Goal: Information Seeking & Learning: Learn about a topic

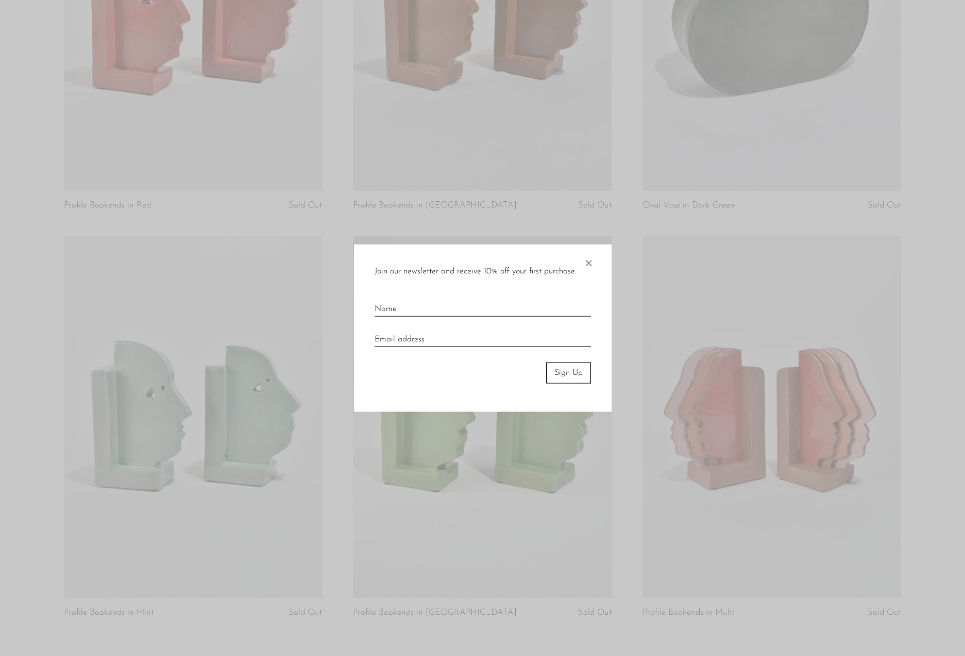
scroll to position [501, 0]
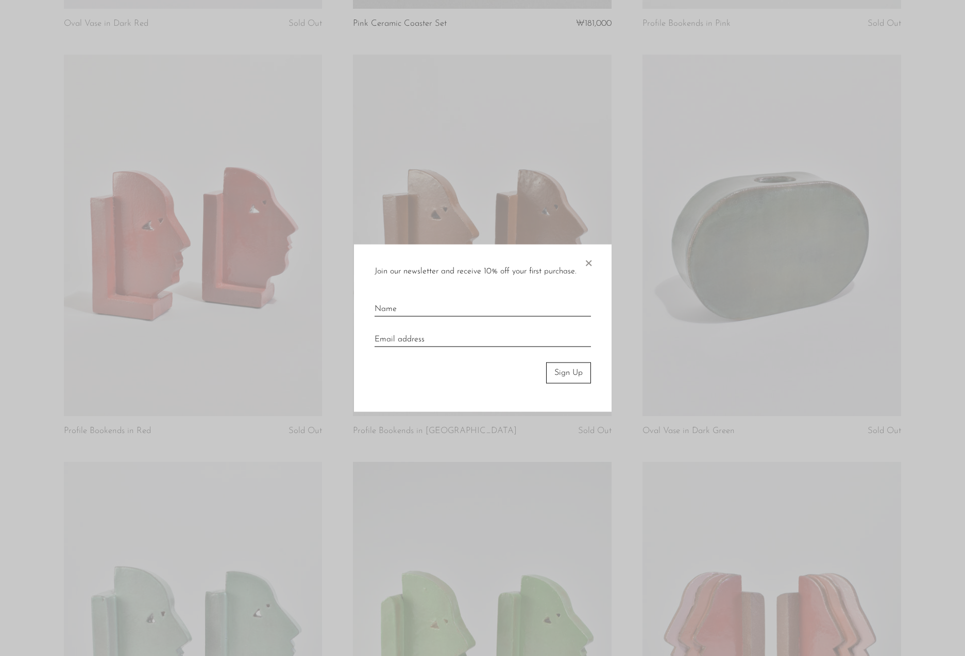
click at [588, 263] on span "×" at bounding box center [588, 261] width 10 height 33
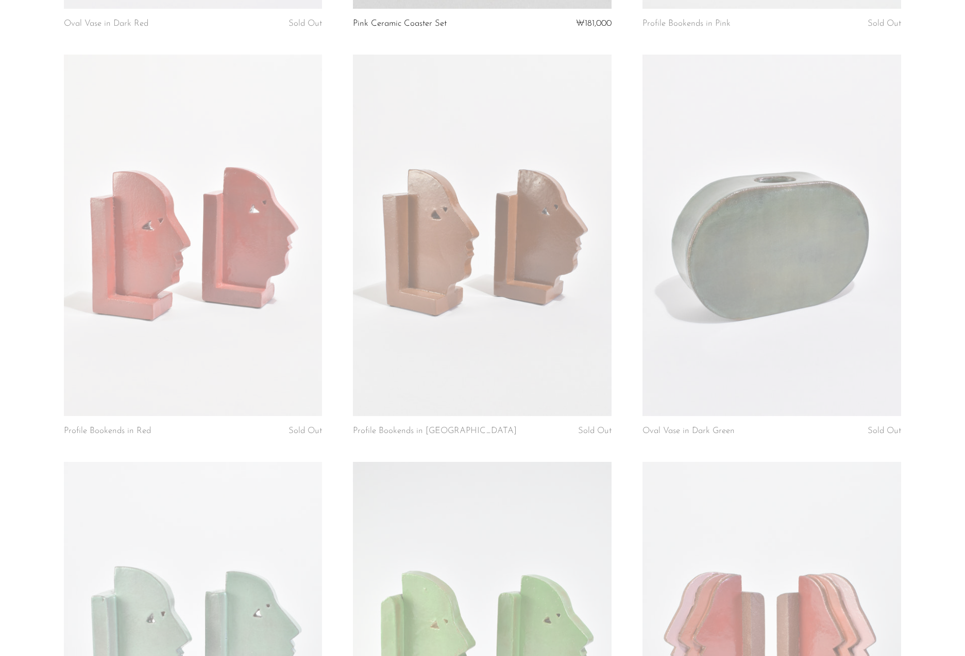
click at [209, 599] on link at bounding box center [193, 643] width 259 height 362
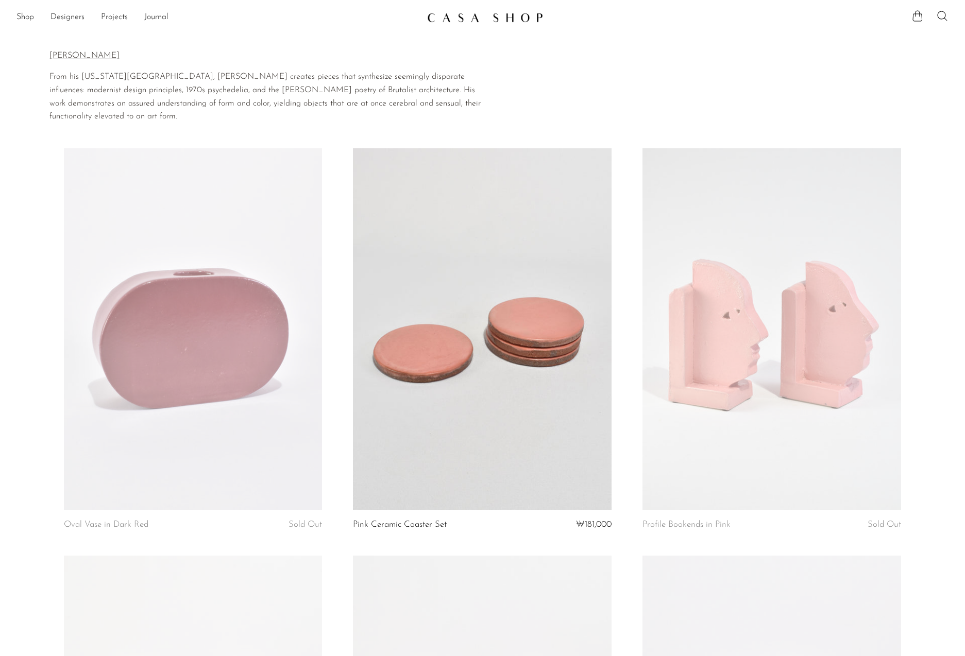
scroll to position [861, 0]
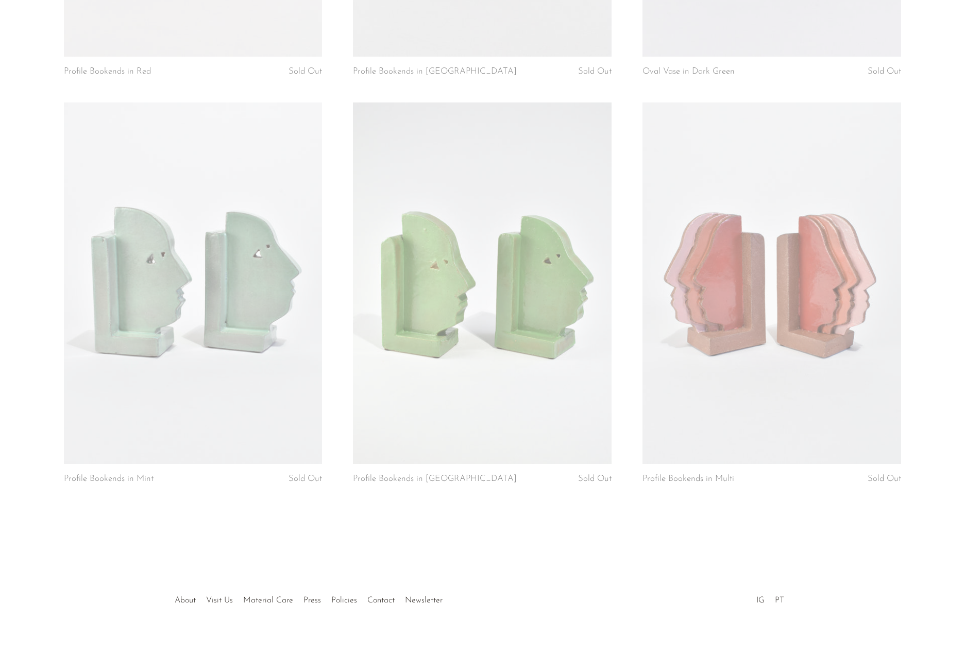
click at [244, 384] on link at bounding box center [193, 284] width 259 height 362
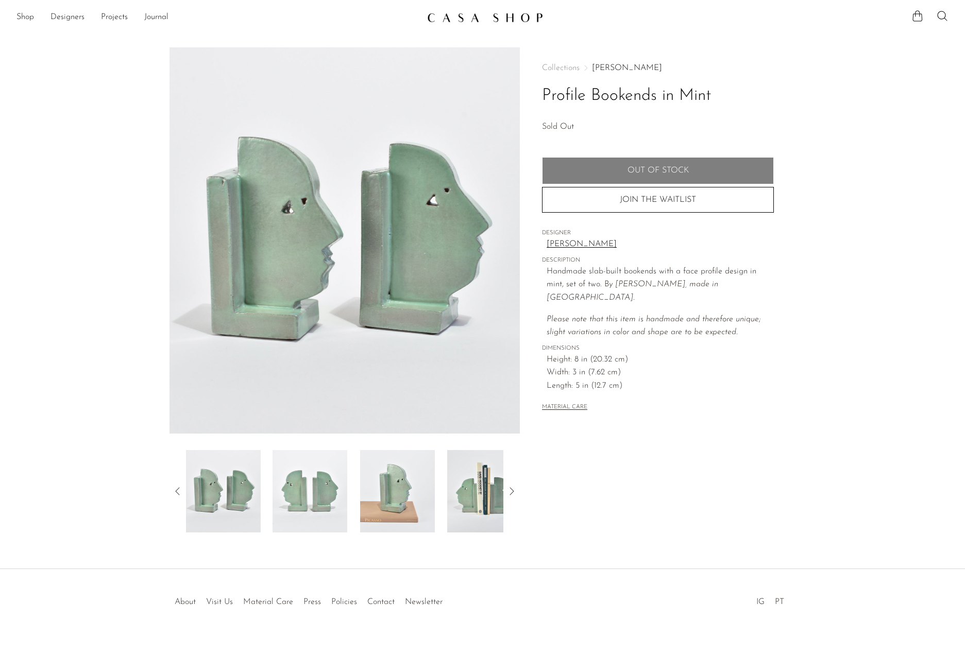
click at [312, 496] on img at bounding box center [310, 491] width 75 height 82
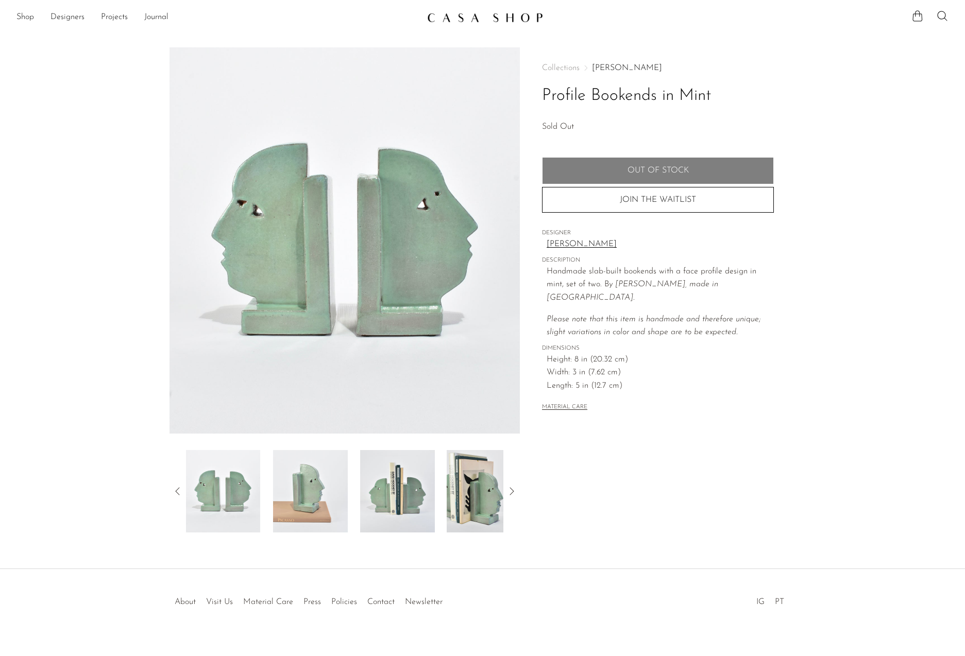
click at [300, 206] on img at bounding box center [345, 240] width 351 height 386
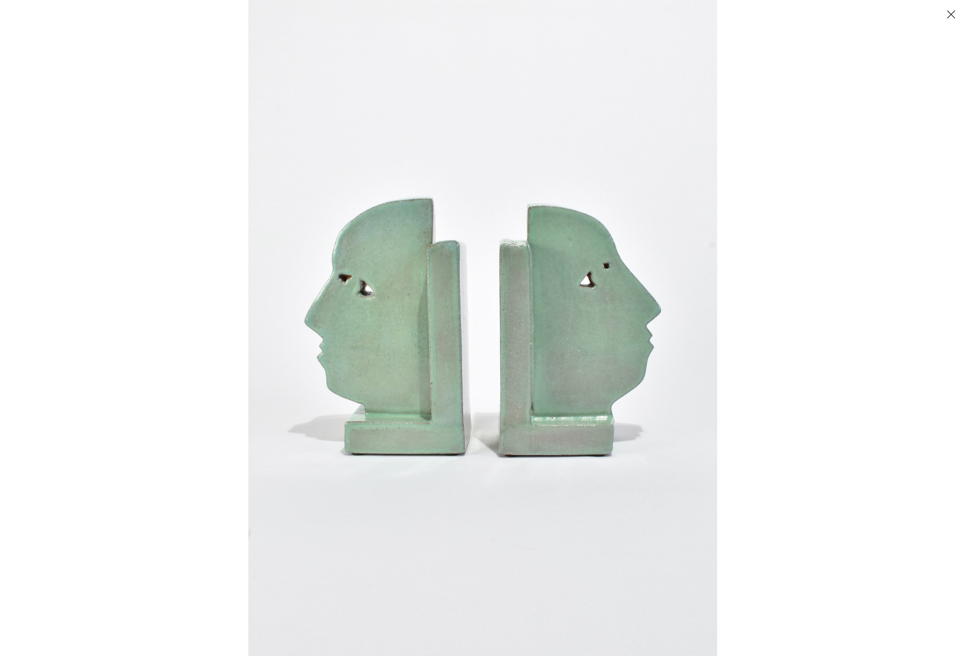
click at [485, 278] on img at bounding box center [482, 328] width 469 height 656
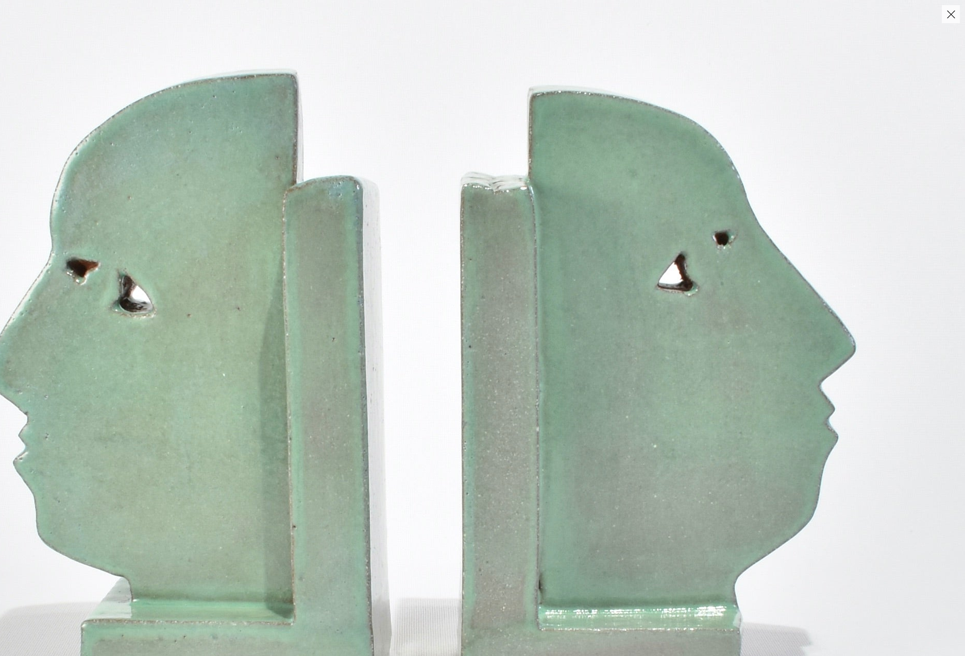
drag, startPoint x: 951, startPoint y: 11, endPoint x: 850, endPoint y: 162, distance: 181.9
click at [850, 162] on div at bounding box center [482, 328] width 965 height 656
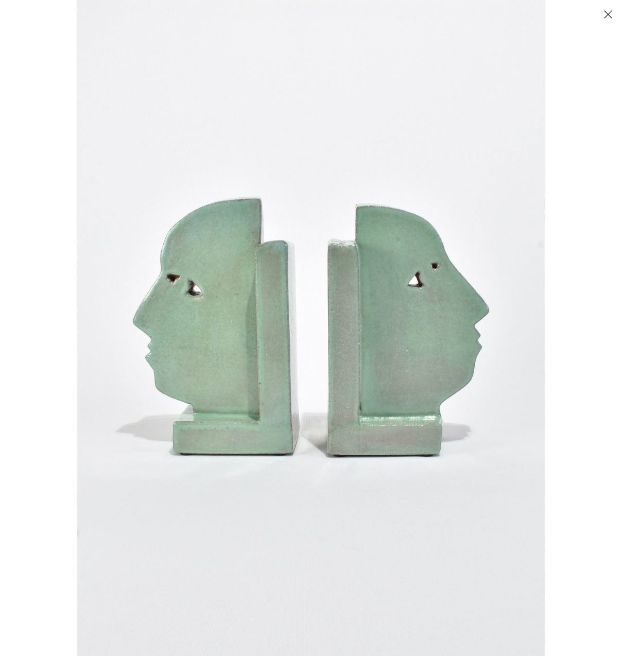
click at [570, 113] on div at bounding box center [388, 328] width 622 height 656
